Goal: Task Accomplishment & Management: Use online tool/utility

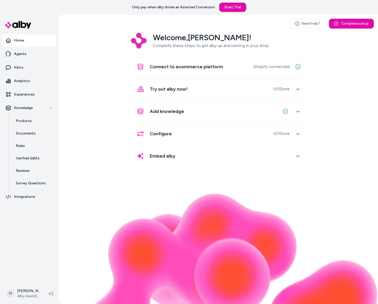
drag, startPoint x: 109, startPoint y: 73, endPoint x: 96, endPoint y: 87, distance: 19.5
click at [108, 73] on div "Welcome, [PERSON_NAME] ! Complete these steps to get alby up and running in you…" at bounding box center [217, 103] width 311 height 140
click at [28, 63] on link "Inbox" at bounding box center [29, 67] width 54 height 12
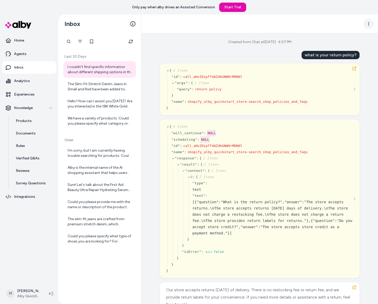
click at [365, 25] on html "Only pay when alby drives an Assisted Conversion Start Trial Home Agents Inbox …" at bounding box center [189, 152] width 378 height 304
click at [358, 33] on link "View in LangFuse" at bounding box center [348, 35] width 50 height 8
click at [363, 24] on html "Only pay when alby drives an Assisted Conversion Start Trial Home Agents Inbox …" at bounding box center [189, 152] width 378 height 304
click at [247, 69] on html "Only pay when alby drives an Assisted Conversion Start Trial Home Agents Inbox …" at bounding box center [189, 152] width 378 height 304
click at [69, 41] on div at bounding box center [68, 41] width 10 height 10
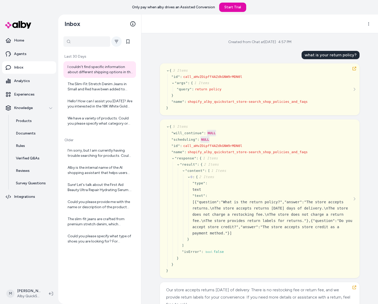
click at [120, 43] on button "Filter" at bounding box center [116, 41] width 10 height 10
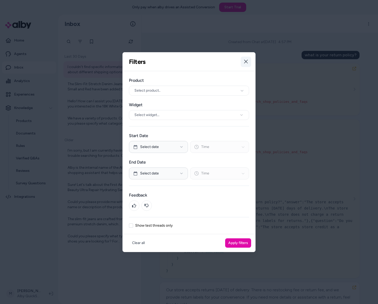
click at [246, 63] on icon "button" at bounding box center [246, 61] width 4 height 4
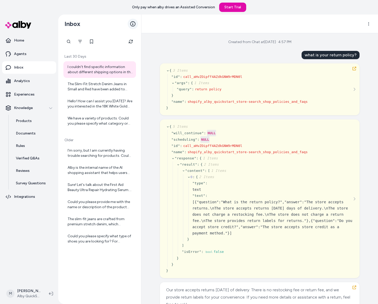
click at [133, 25] on icon at bounding box center [132, 23] width 5 height 5
click at [131, 43] on icon "Refresh" at bounding box center [131, 42] width 4 height 4
click at [29, 124] on link "Products" at bounding box center [33, 121] width 45 height 12
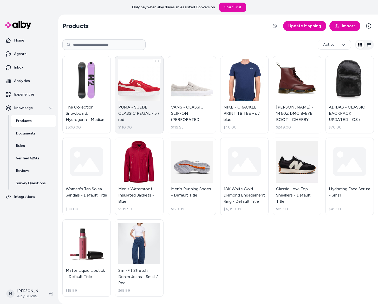
click at [130, 86] on link "PUMA - SUEDE CLASSIC REGAL - 5 / red $110.00" at bounding box center [139, 94] width 48 height 77
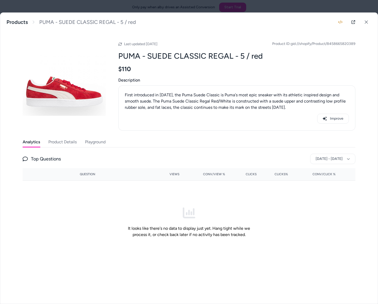
click at [102, 142] on button "Playground" at bounding box center [95, 142] width 21 height 10
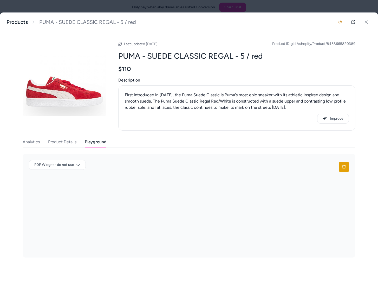
click at [73, 142] on button "Product Details" at bounding box center [62, 142] width 28 height 10
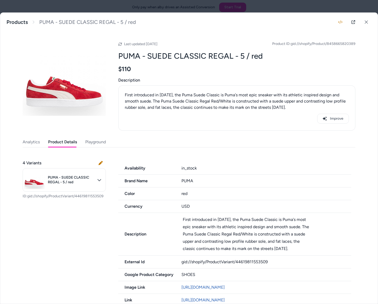
click at [37, 143] on button "Analytics" at bounding box center [31, 142] width 17 height 10
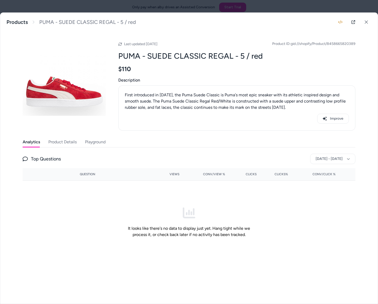
click at [105, 139] on button "Playground" at bounding box center [95, 142] width 21 height 10
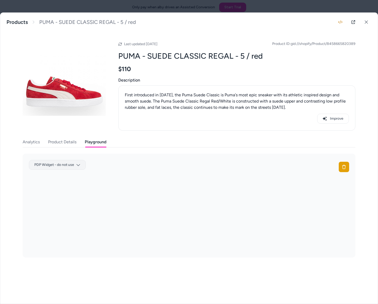
click at [81, 164] on body "Only pay when alby drives an Assisted Conversion Start Trial Home Agents Inbox …" at bounding box center [189, 152] width 378 height 304
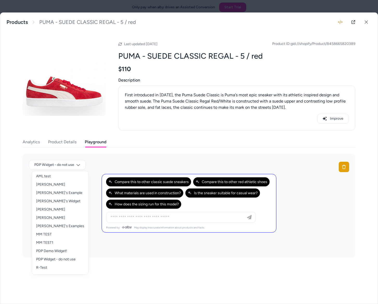
click at [221, 120] on div at bounding box center [189, 152] width 378 height 304
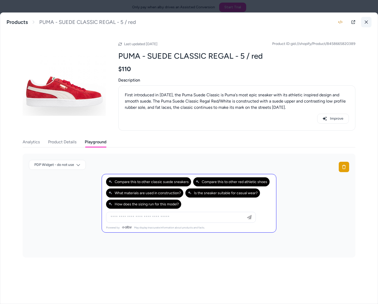
click at [363, 20] on button at bounding box center [366, 22] width 10 height 10
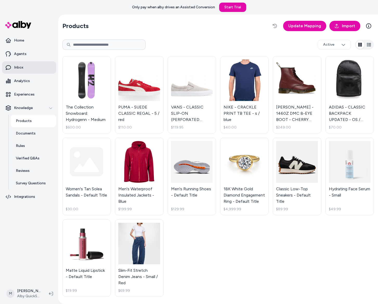
click at [24, 63] on link "Inbox" at bounding box center [29, 67] width 54 height 12
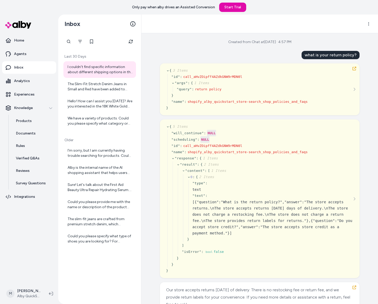
drag, startPoint x: 41, startPoint y: 238, endPoint x: 38, endPoint y: 236, distance: 3.5
click at [41, 238] on nav "Home Agents Inbox Analytics Experiences Knowledge Products Documents Rules Veri…" at bounding box center [29, 158] width 54 height 248
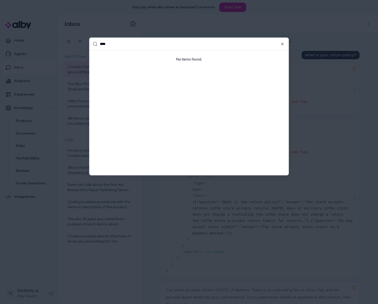
type input "***"
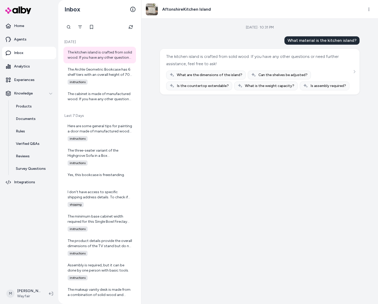
click at [250, 56] on div "The kitchen island is crafted from solid wood. If you have any other questions …" at bounding box center [259, 60] width 186 height 15
click at [88, 76] on div "The Archle Geometric Bookcase has 6 shelf tiers with an overall height of 70 in…" at bounding box center [100, 72] width 65 height 10
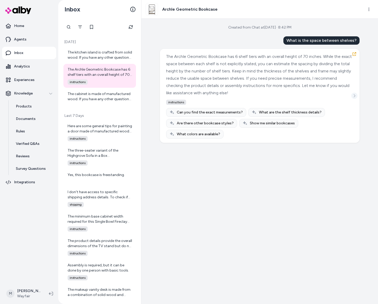
click at [355, 93] on button "See more" at bounding box center [354, 96] width 6 height 6
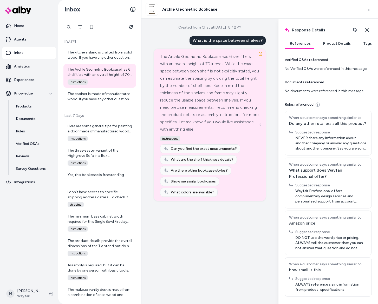
click at [332, 43] on button "Product Details" at bounding box center [337, 43] width 38 height 10
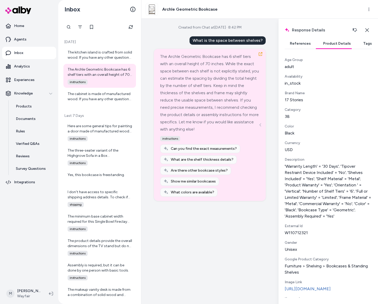
click at [363, 45] on button "Tags" at bounding box center [367, 43] width 19 height 10
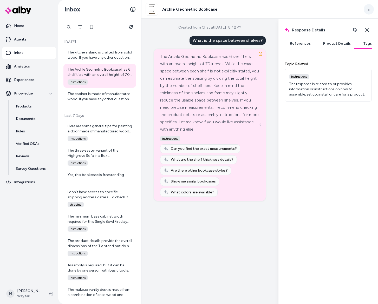
click at [371, 8] on html "Home Agents Inbox Analytics Experiences Knowledge Products Documents Rules Veri…" at bounding box center [189, 152] width 378 height 304
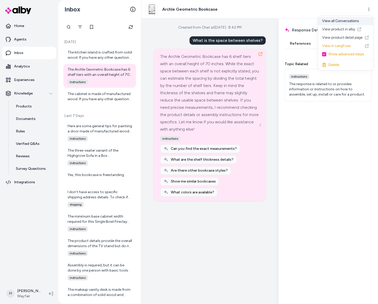
click at [355, 19] on div "View all Conversations" at bounding box center [345, 21] width 55 height 8
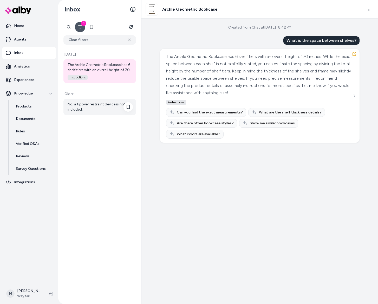
click at [97, 106] on div "No, a tipover restraint device is not included." at bounding box center [100, 107] width 65 height 10
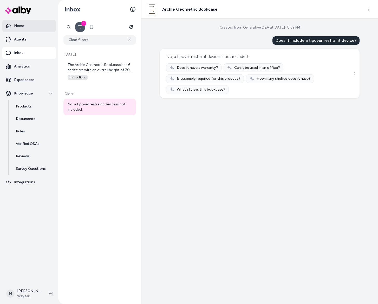
click at [25, 27] on link "Home" at bounding box center [29, 26] width 54 height 12
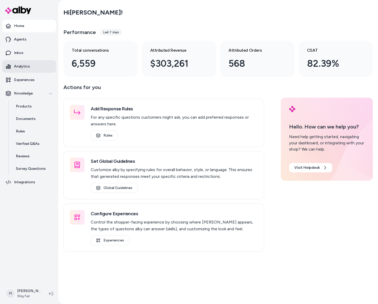
click at [31, 66] on link "Analytics" at bounding box center [29, 66] width 54 height 12
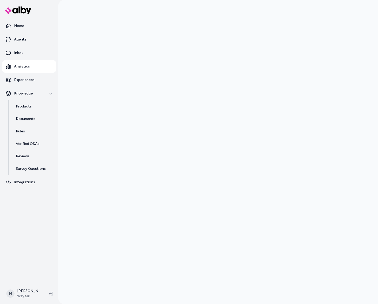
drag, startPoint x: 51, startPoint y: 267, endPoint x: 58, endPoint y: 245, distance: 23.1
click at [51, 266] on nav "Home Agents Inbox Analytics Experiences Knowledge Products Documents Rules Veri…" at bounding box center [29, 151] width 54 height 263
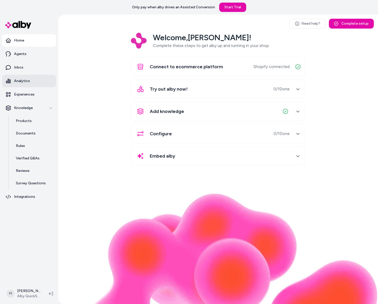
click at [28, 76] on link "Analytics" at bounding box center [29, 81] width 54 height 12
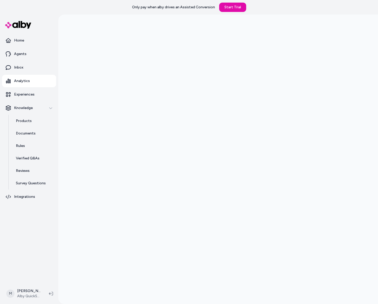
click at [50, 216] on nav "Home Agents Inbox Analytics Experiences Knowledge Products Documents Rules Veri…" at bounding box center [29, 158] width 54 height 248
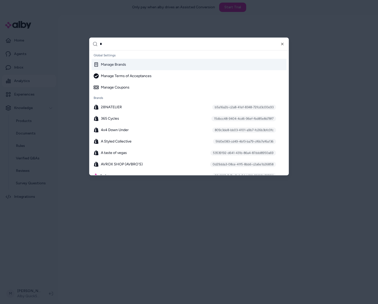
scroll to position [2098, 0]
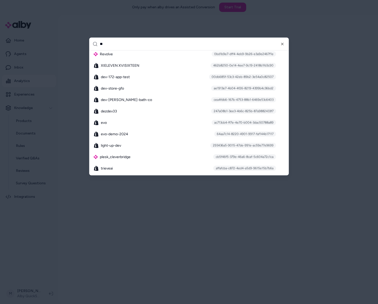
type input "***"
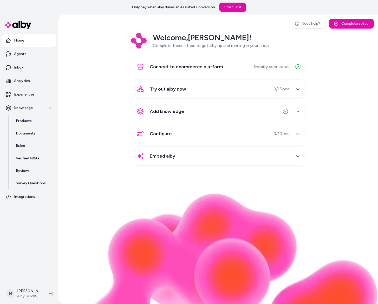
click at [30, 298] on html "Only pay when alby drives an Assisted Conversion Start Trial Home Agents Inbox …" at bounding box center [189, 152] width 378 height 304
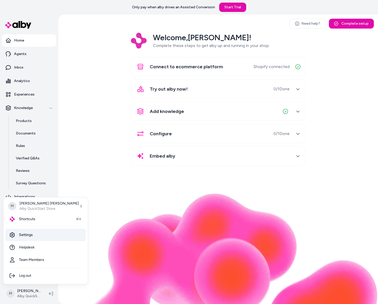
click at [32, 233] on link "Settings" at bounding box center [45, 235] width 80 height 12
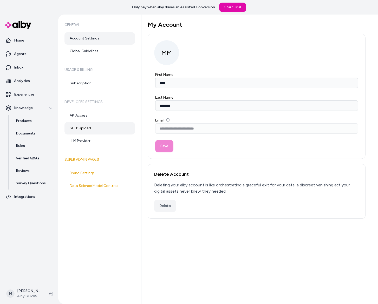
click at [84, 129] on link "SFTP Upload" at bounding box center [99, 128] width 70 height 12
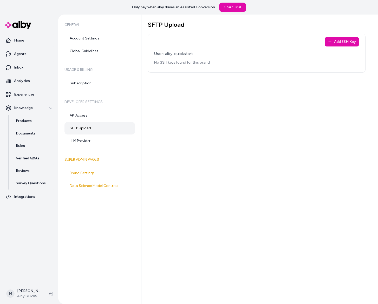
click at [190, 109] on div "SFTP Upload Add SSH Key User: alby-quickstart No SSH keys found for this brand" at bounding box center [259, 160] width 236 height 290
drag, startPoint x: 187, startPoint y: 27, endPoint x: 142, endPoint y: 24, distance: 45.3
click at [142, 24] on div "SFTP Upload Add SSH Key User: alby-quickstart No SSH keys found for this brand" at bounding box center [259, 160] width 236 height 290
copy h1 "SFTP Upload"
click at [216, 128] on div "SFTP Upload Add SSH Key User: alby-quickstart No SSH keys found for this brand" at bounding box center [259, 160] width 236 height 290
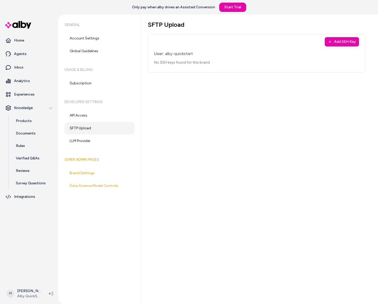
click at [196, 121] on div "SFTP Upload Add SSH Key User: alby-quickstart No SSH keys found for this brand" at bounding box center [259, 160] width 236 height 290
drag, startPoint x: 179, startPoint y: 183, endPoint x: 198, endPoint y: 184, distance: 18.7
click at [180, 184] on div "SFTP Upload Add SSH Key User: alby-quickstart No SSH keys found for this brand" at bounding box center [259, 160] width 236 height 290
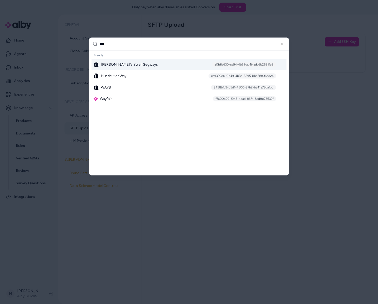
type input "****"
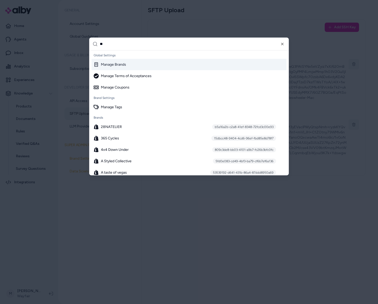
type input "***"
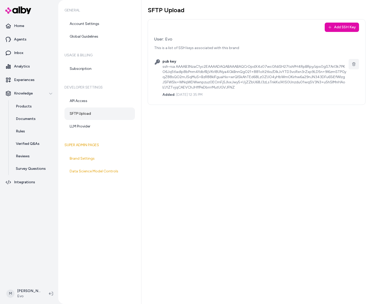
click at [236, 182] on div "SFTP Upload Add SSH Key User: Evo This is a list of SSH keys associated with th…" at bounding box center [259, 152] width 236 height 304
click at [185, 175] on div "SFTP Upload Add SSH Key User: Evo This is a list of SSH keys associated with th…" at bounding box center [259, 152] width 236 height 304
click at [188, 148] on div "SFTP Upload Add SSH Key User: Evo This is a list of SSH keys associated with th…" at bounding box center [259, 152] width 236 height 304
click at [188, 147] on div "SFTP Upload Add SSH Key User: Evo This is a list of SSH keys associated with th…" at bounding box center [259, 152] width 236 height 304
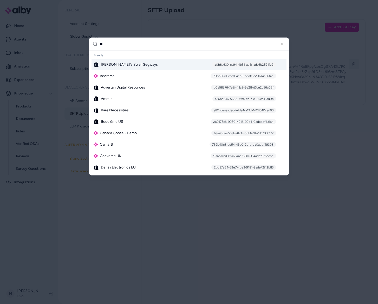
type input "*"
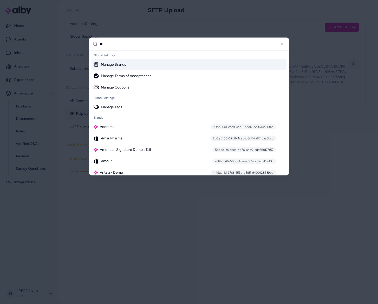
type input "***"
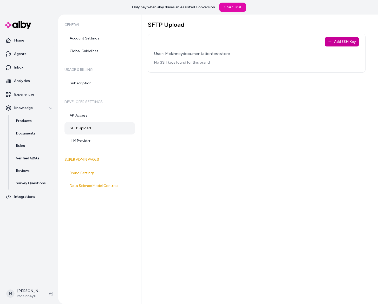
click at [339, 39] on button "Add SSH Key" at bounding box center [341, 41] width 34 height 9
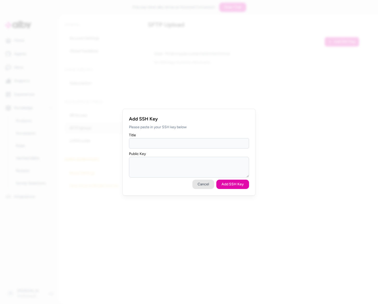
click at [203, 184] on button "Cancel" at bounding box center [203, 184] width 22 height 9
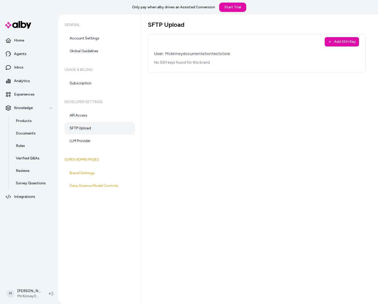
drag, startPoint x: 205, startPoint y: 79, endPoint x: 194, endPoint y: 89, distance: 14.9
click at [196, 90] on div "SFTP Upload Add SSH Key User: Mckinneydocumentationteststore No SSH keys found …" at bounding box center [259, 160] width 236 height 290
click at [29, 54] on link "Agents" at bounding box center [29, 54] width 54 height 12
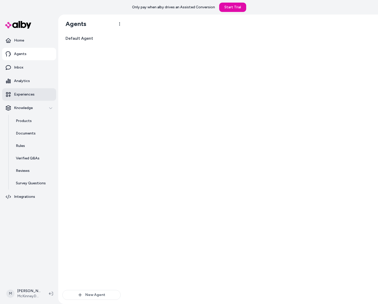
click at [37, 91] on link "Experiences" at bounding box center [29, 94] width 54 height 12
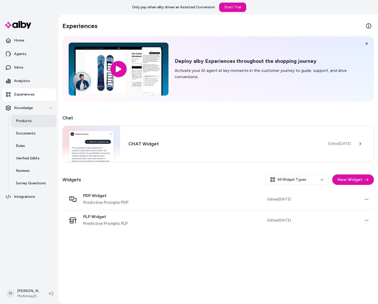
click at [36, 122] on link "Products" at bounding box center [33, 121] width 45 height 12
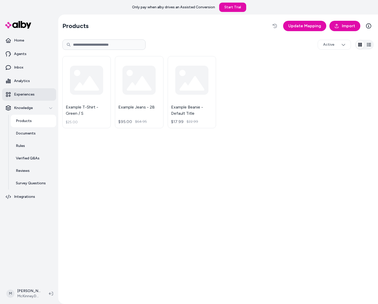
click at [33, 92] on p "Experiences" at bounding box center [24, 94] width 21 height 5
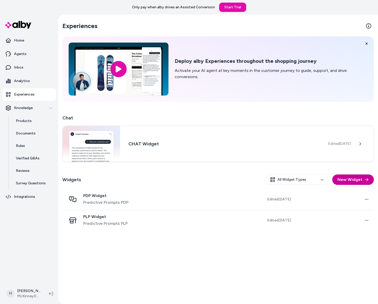
click at [343, 180] on button "New Widget" at bounding box center [353, 180] width 42 height 10
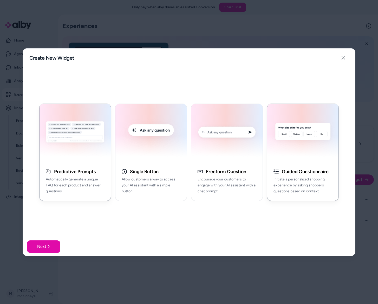
click at [309, 162] on div "button" at bounding box center [302, 133] width 71 height 59
click at [32, 247] on button "Next" at bounding box center [43, 246] width 33 height 12
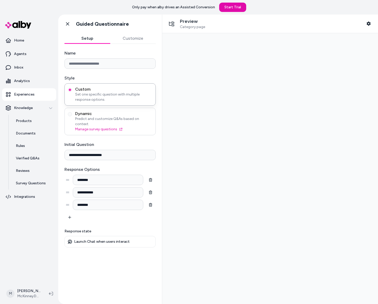
click at [106, 115] on span "Dynamic" at bounding box center [113, 113] width 77 height 5
click at [72, 115] on button "Dynamic Predict and customize Q&As based on context. Manage survey questions" at bounding box center [70, 114] width 4 height 4
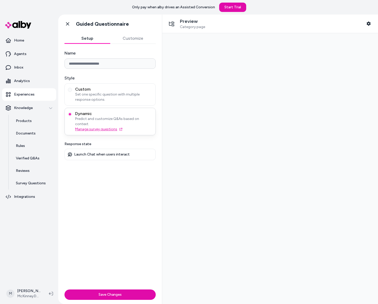
click at [110, 127] on link "Manage survey questions" at bounding box center [113, 129] width 77 height 5
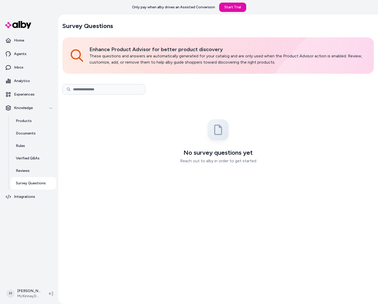
click at [144, 133] on div "No survey questions yet Reach out to alby in order to get started" at bounding box center [217, 144] width 309 height 90
click at [204, 158] on p "Reach out to alby in order to get started" at bounding box center [218, 161] width 116 height 6
click at [205, 160] on p "Reach out to alby in order to get started" at bounding box center [218, 161] width 116 height 6
click at [205, 159] on p "Reach out to alby in order to get started" at bounding box center [218, 161] width 116 height 6
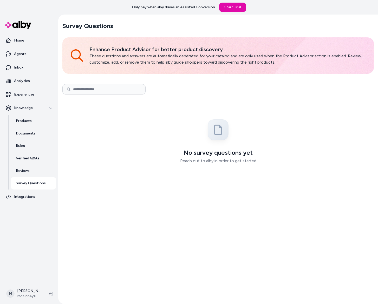
click at [89, 146] on div "No survey questions yet Reach out to alby in order to get started" at bounding box center [217, 144] width 309 height 90
click at [35, 123] on link "Products" at bounding box center [33, 121] width 45 height 12
click at [35, 122] on link "Products" at bounding box center [33, 121] width 45 height 12
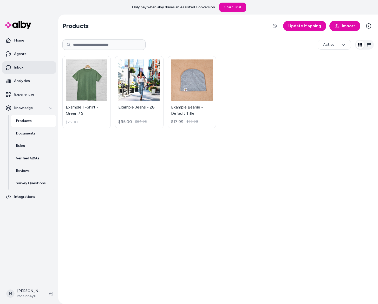
click at [31, 64] on link "Inbox" at bounding box center [29, 67] width 54 height 12
click at [34, 55] on link "Agents" at bounding box center [29, 54] width 54 height 12
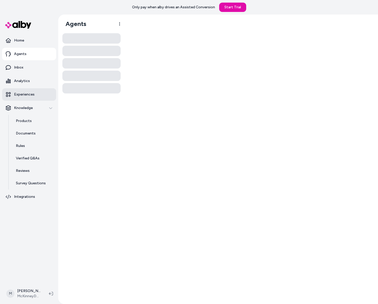
click at [34, 90] on link "Experiences" at bounding box center [29, 94] width 54 height 12
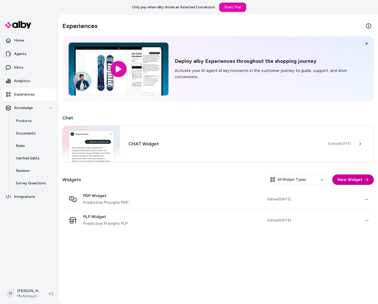
click at [361, 178] on button "New Widget" at bounding box center [353, 180] width 42 height 10
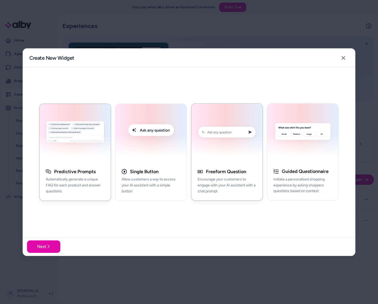
drag, startPoint x: 293, startPoint y: 155, endPoint x: 252, endPoint y: 183, distance: 50.1
click at [293, 154] on img "button" at bounding box center [302, 133] width 65 height 52
click at [35, 244] on button "Next" at bounding box center [43, 246] width 33 height 12
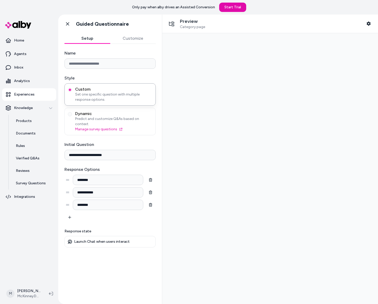
click at [116, 223] on div "**********" at bounding box center [109, 148] width 91 height 197
click at [113, 92] on span "Set one specific question with multiple response options." at bounding box center [113, 97] width 77 height 10
click at [72, 92] on button "Custom Set one specific question with multiple response options." at bounding box center [70, 90] width 4 height 4
click at [362, 24] on div "Preview Category page Shopper Context" at bounding box center [269, 23] width 207 height 11
click at [366, 23] on button "Shopper Context" at bounding box center [368, 23] width 10 height 10
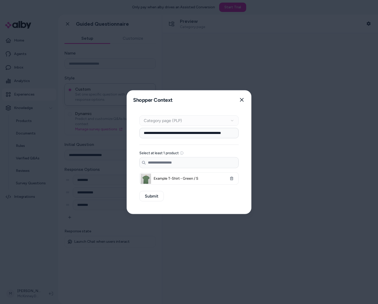
click at [200, 132] on input "**********" at bounding box center [188, 133] width 99 height 10
click at [162, 190] on div "**********" at bounding box center [189, 161] width 124 height 105
click at [159, 194] on button "Submit" at bounding box center [151, 196] width 24 height 10
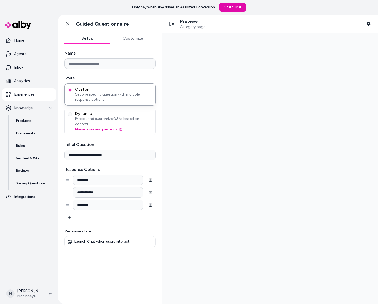
drag, startPoint x: 121, startPoint y: 146, endPoint x: 154, endPoint y: 152, distance: 34.0
click at [149, 153] on input "**********" at bounding box center [109, 155] width 91 height 10
click at [222, 135] on div at bounding box center [269, 168] width 207 height 263
click at [203, 154] on div at bounding box center [269, 168] width 207 height 263
click at [115, 153] on input "**********" at bounding box center [109, 155] width 91 height 10
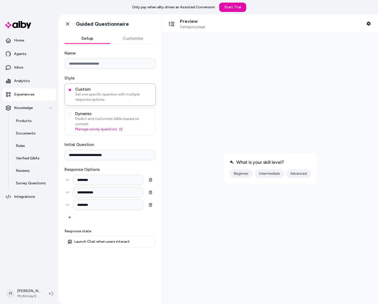
click at [116, 152] on input "**********" at bounding box center [109, 155] width 91 height 10
click at [116, 151] on input "**********" at bounding box center [109, 155] width 91 height 10
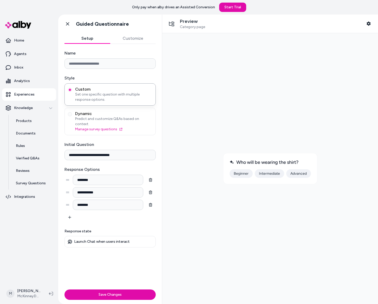
type input "**********"
drag, startPoint x: 91, startPoint y: 182, endPoint x: 74, endPoint y: 183, distance: 17.7
click at [70, 187] on div "**********" at bounding box center [109, 192] width 91 height 10
type input "***"
type input "*****"
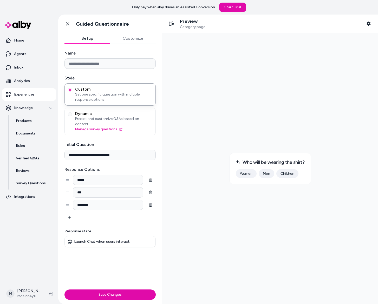
type input "********"
click at [250, 232] on div at bounding box center [269, 168] width 207 height 263
click at [125, 66] on input "Name" at bounding box center [109, 63] width 91 height 10
type input "**********"
click at [282, 232] on div at bounding box center [269, 168] width 207 height 263
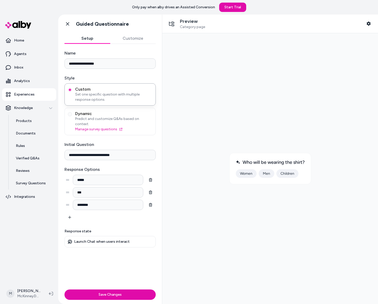
click at [136, 293] on button "Save Changes" at bounding box center [109, 295] width 91 height 10
click at [252, 173] on button "Women" at bounding box center [246, 173] width 21 height 9
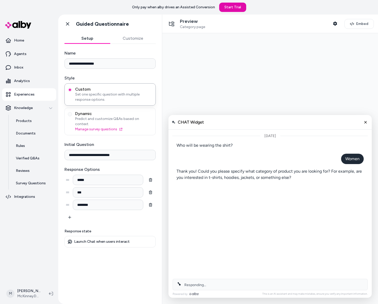
click at [252, 173] on p "Thank you! Could you please specify what category of product you are looking fo…" at bounding box center [269, 174] width 187 height 12
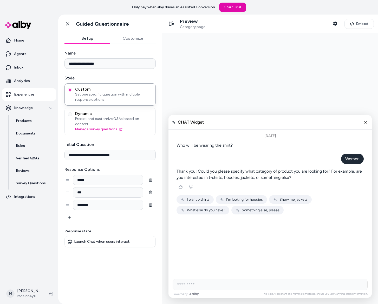
drag, startPoint x: 365, startPoint y: 123, endPoint x: 360, endPoint y: 113, distance: 10.8
click at [365, 123] on icon "Close chat" at bounding box center [365, 122] width 4 height 4
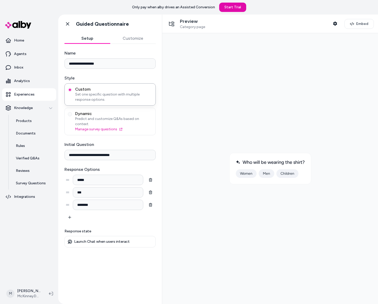
click at [348, 48] on div at bounding box center [269, 168] width 207 height 263
click at [24, 42] on link "Home" at bounding box center [29, 40] width 54 height 12
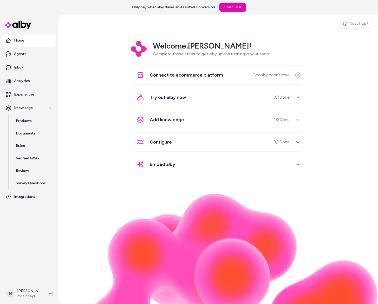
click at [113, 100] on div "Welcome, [PERSON_NAME] ! Complete these steps to get alby up and running in you…" at bounding box center [217, 111] width 311 height 140
